Goal: Information Seeking & Learning: Learn about a topic

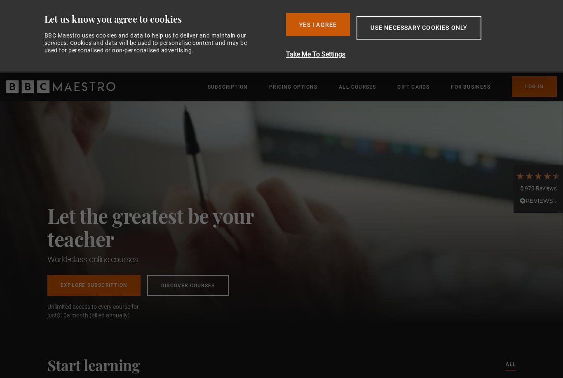
click at [325, 20] on button "Yes I Agree" at bounding box center [318, 24] width 64 height 23
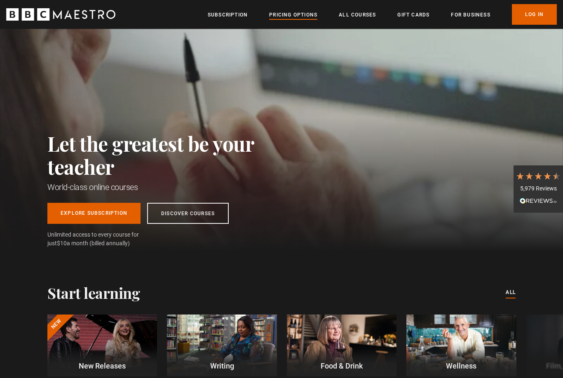
click at [309, 12] on link "Pricing Options" at bounding box center [293, 15] width 48 height 8
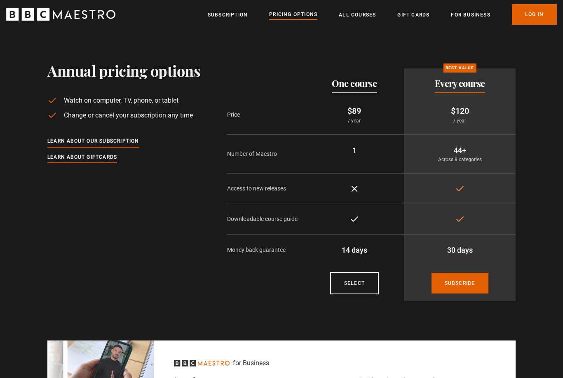
click at [205, 9] on div "Menu Close Subscription Pricing Options All Courses Gift Cards For business Alr…" at bounding box center [281, 14] width 563 height 21
click at [214, 17] on link "Subscription" at bounding box center [228, 15] width 40 height 8
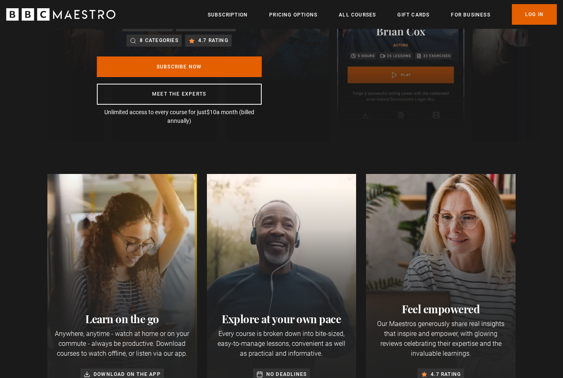
scroll to position [99, 0]
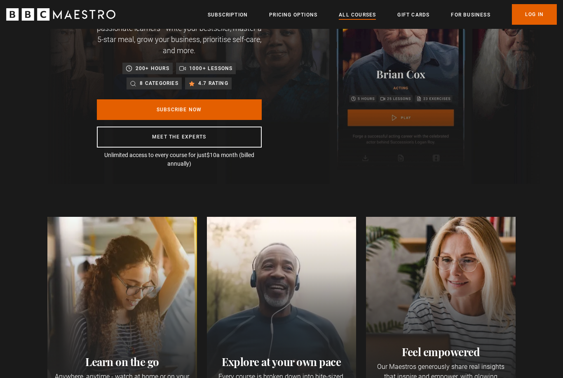
click at [375, 14] on link "All Courses" at bounding box center [357, 15] width 37 height 8
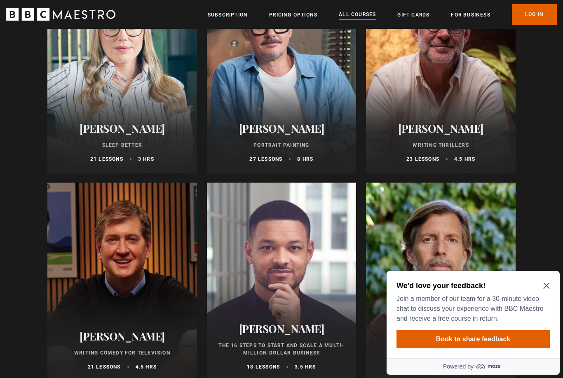
scroll to position [875, 0]
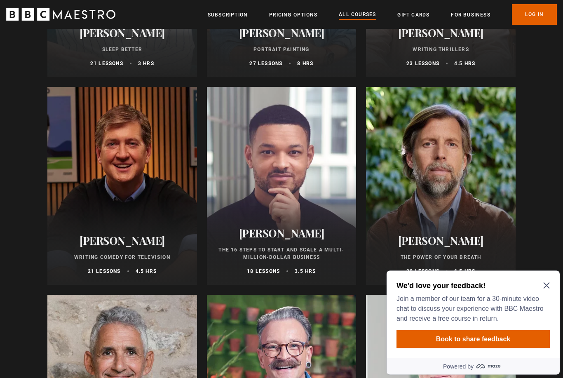
click at [550, 283] on icon "Close Maze Prompt" at bounding box center [547, 286] width 6 height 6
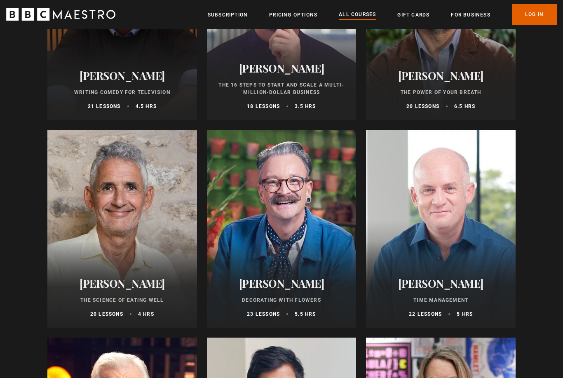
scroll to position [1049, 0]
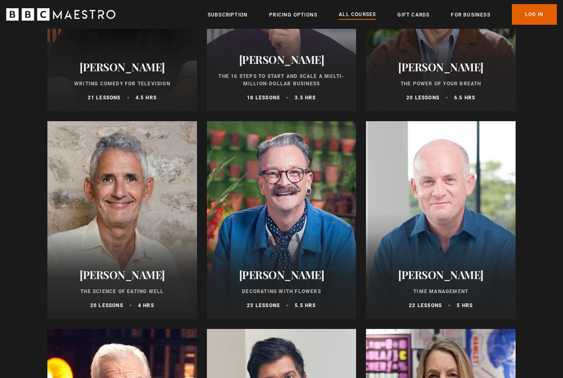
click at [74, 211] on div at bounding box center [122, 220] width 150 height 198
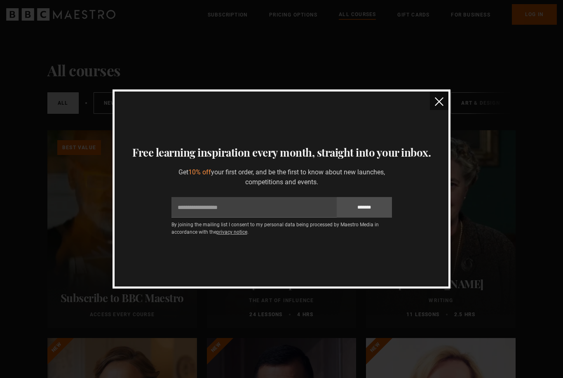
scroll to position [0, 0]
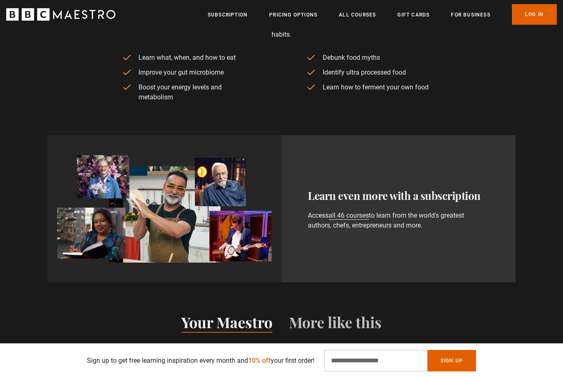
scroll to position [377, 0]
